Goal: Transaction & Acquisition: Purchase product/service

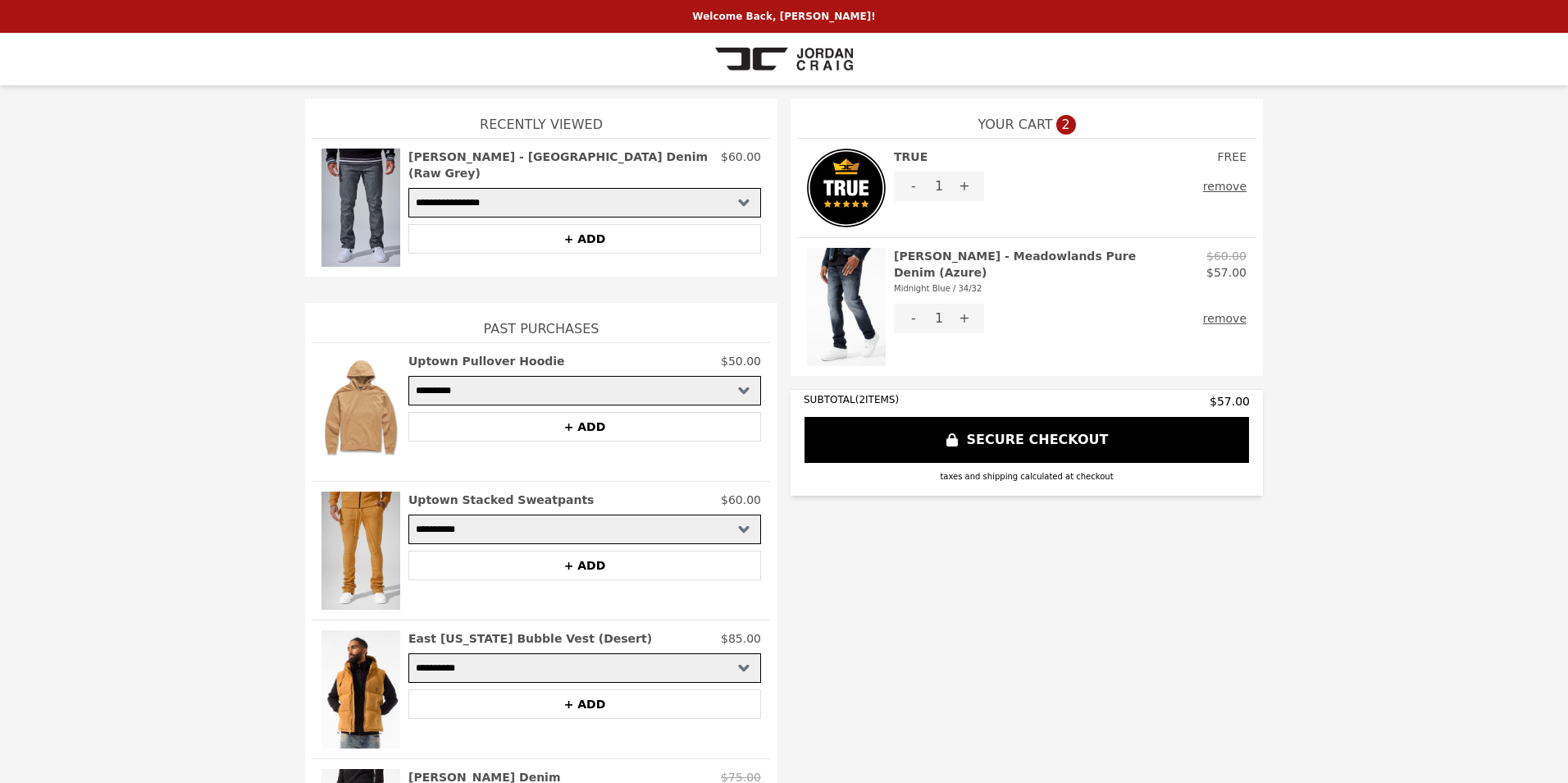
select select "*********"
select select "**********"
